Goal: Information Seeking & Learning: Learn about a topic

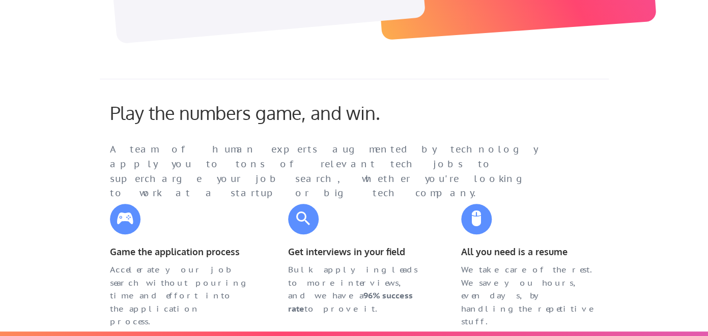
scroll to position [342, 0]
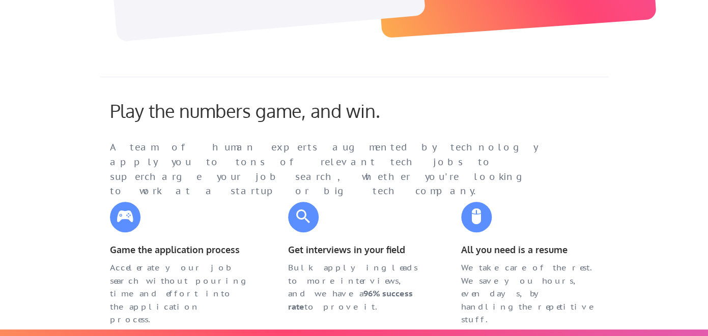
click at [362, 109] on div "Play the numbers game, and win." at bounding box center [268, 111] width 316 height 22
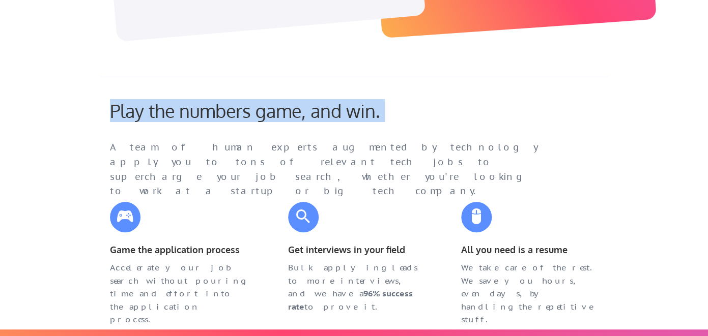
drag, startPoint x: 362, startPoint y: 109, endPoint x: 409, endPoint y: 155, distance: 65.5
click at [411, 155] on div "Play the numbers game, and win. A team of human experts augmented by technology…" at bounding box center [346, 140] width 493 height 81
click at [409, 155] on div "A team of human experts augmented by technology apply you to tons of relevant t…" at bounding box center [334, 169] width 448 height 59
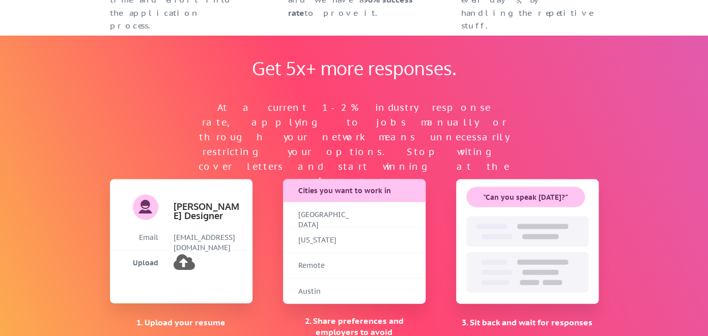
scroll to position [636, 0]
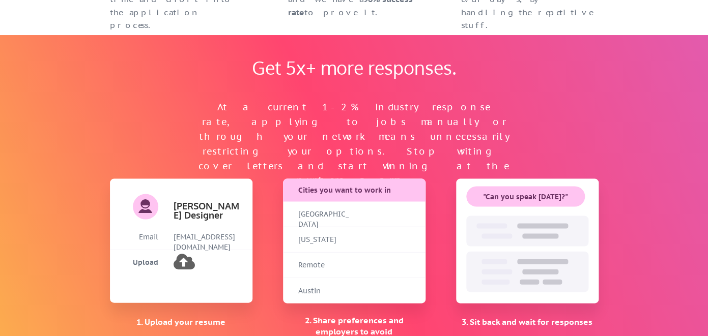
drag, startPoint x: 422, startPoint y: 161, endPoint x: 425, endPoint y: 88, distance: 73.4
click at [425, 88] on div "Get 5x+ more responses. At a current 1-2% industry response rate, applying to j…" at bounding box center [354, 110] width 336 height 108
click at [426, 78] on div "Get 5x+ more responses." at bounding box center [354, 67] width 224 height 22
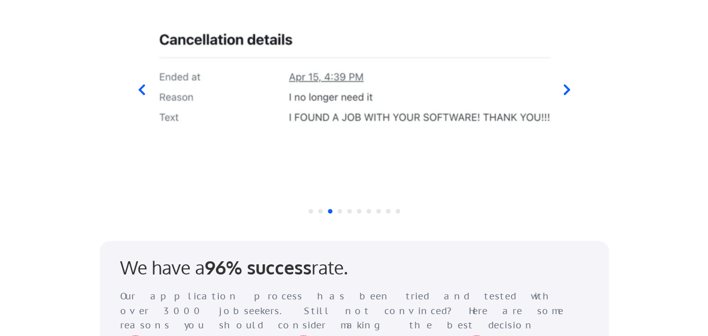
scroll to position [1069, 0]
click at [563, 94] on icon at bounding box center [566, 90] width 13 height 13
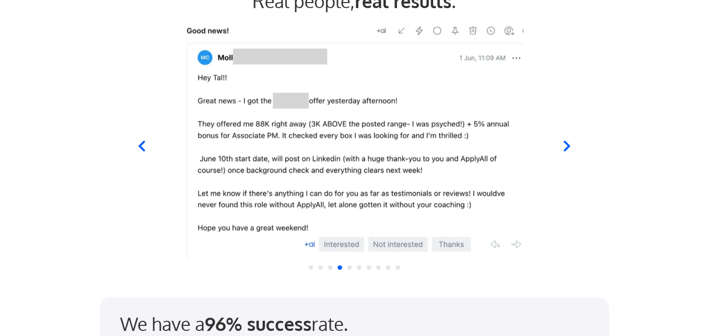
scroll to position [1012, 0]
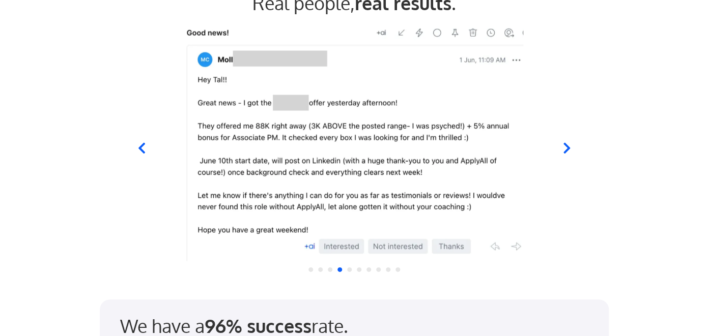
click at [566, 146] on icon at bounding box center [566, 148] width 7 height 11
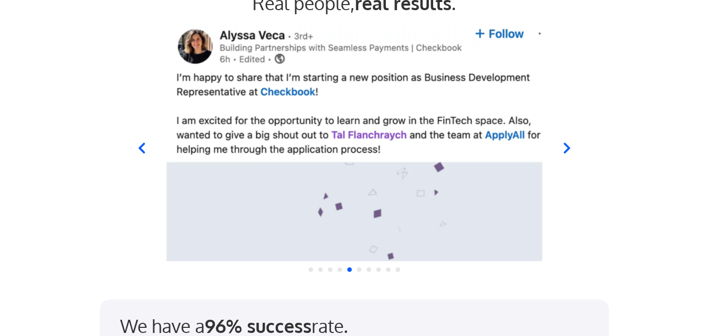
click at [566, 146] on icon at bounding box center [566, 148] width 7 height 11
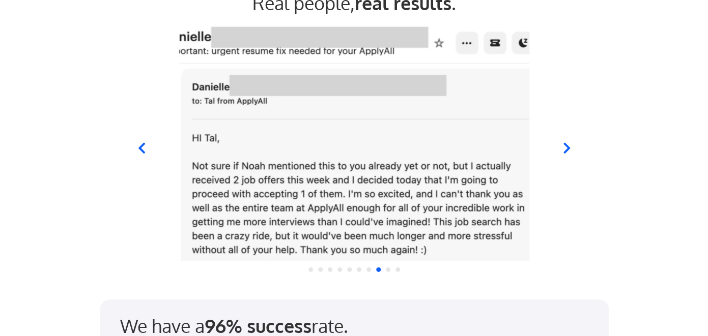
click at [566, 145] on icon at bounding box center [566, 148] width 7 height 11
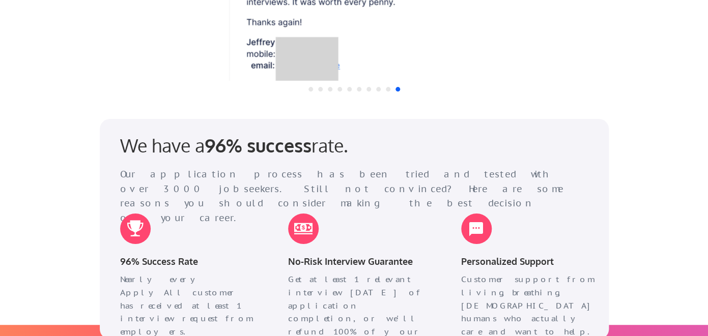
scroll to position [1217, 0]
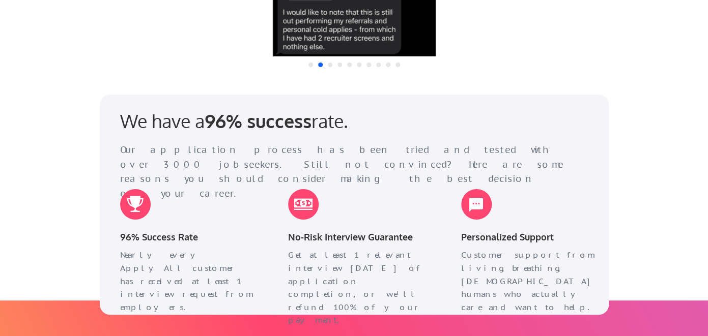
click at [213, 260] on div "Nearly every ApplyAll customer has received at least 1 interview request from e…" at bounding box center [188, 281] width 137 height 65
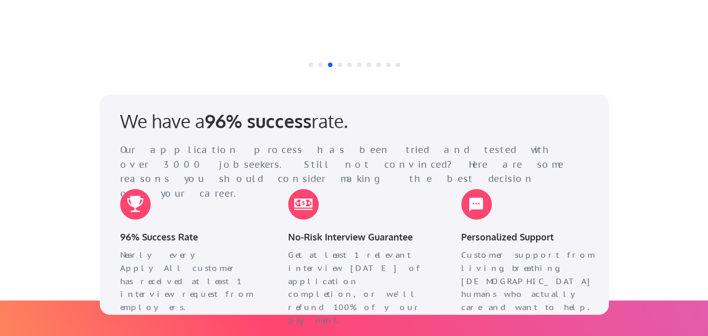
click at [287, 240] on div "No-Risk Interview Guarantee" at bounding box center [357, 238] width 158 height 16
drag, startPoint x: 287, startPoint y: 240, endPoint x: 312, endPoint y: 263, distance: 33.9
click at [313, 263] on div "No-Risk Interview Guarantee Get at least 1 relevant interview [DATE] of applica…" at bounding box center [357, 240] width 158 height 122
click at [312, 263] on div "Get at least 1 relevant interview [DATE] of application completion, or we'll re…" at bounding box center [356, 288] width 137 height 78
